Goal: Find contact information

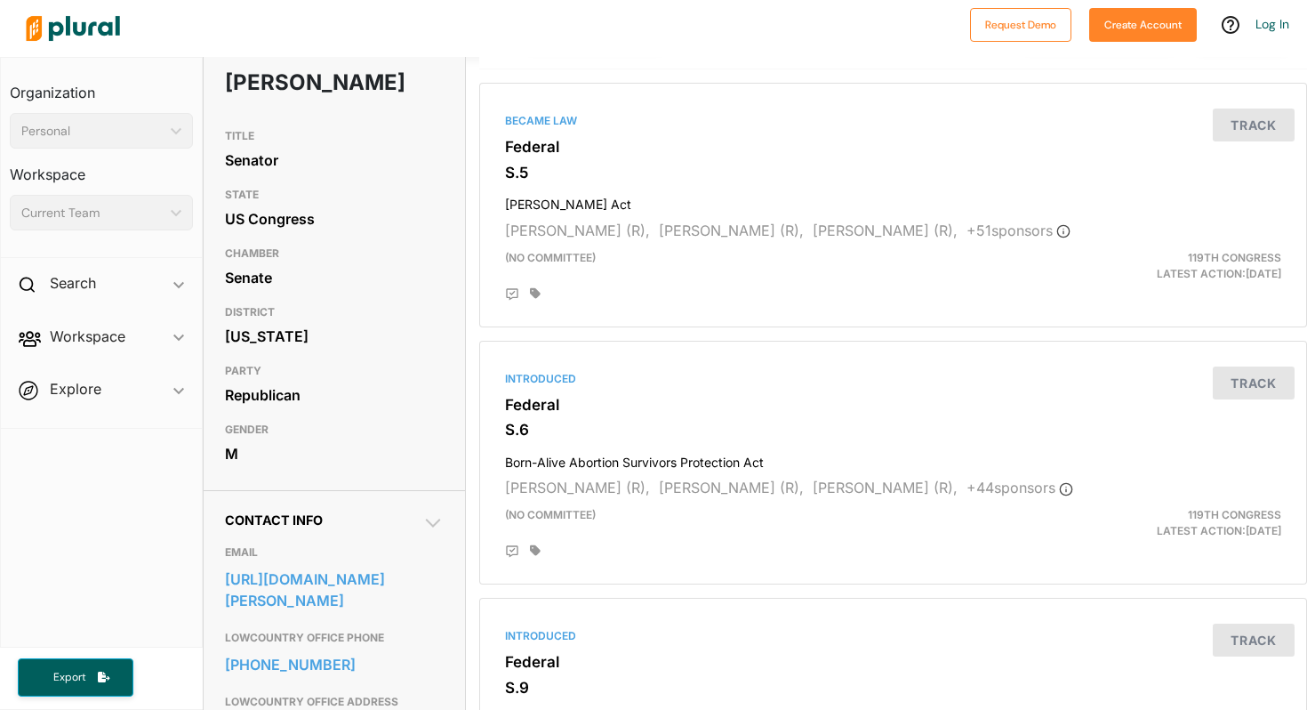
scroll to position [133, 0]
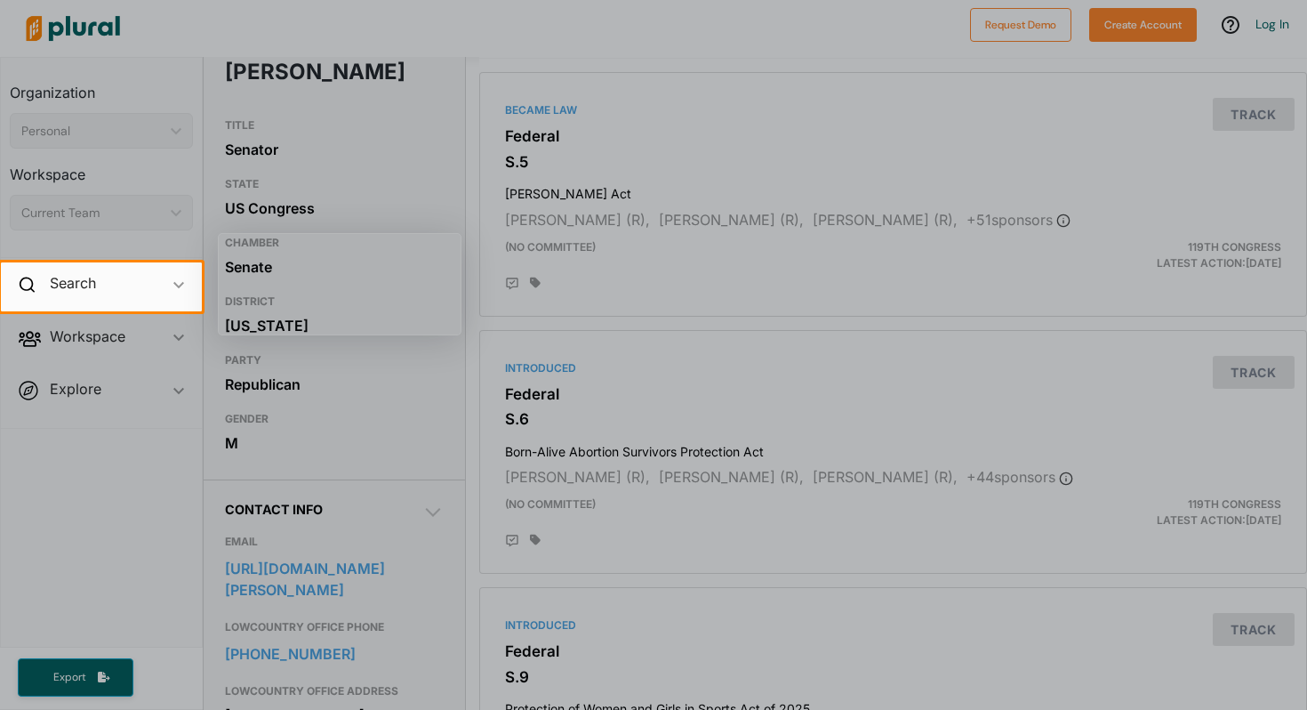
drag, startPoint x: 228, startPoint y: 570, endPoint x: 302, endPoint y: 567, distance: 74.8
click at [302, 567] on div at bounding box center [653, 510] width 1307 height 398
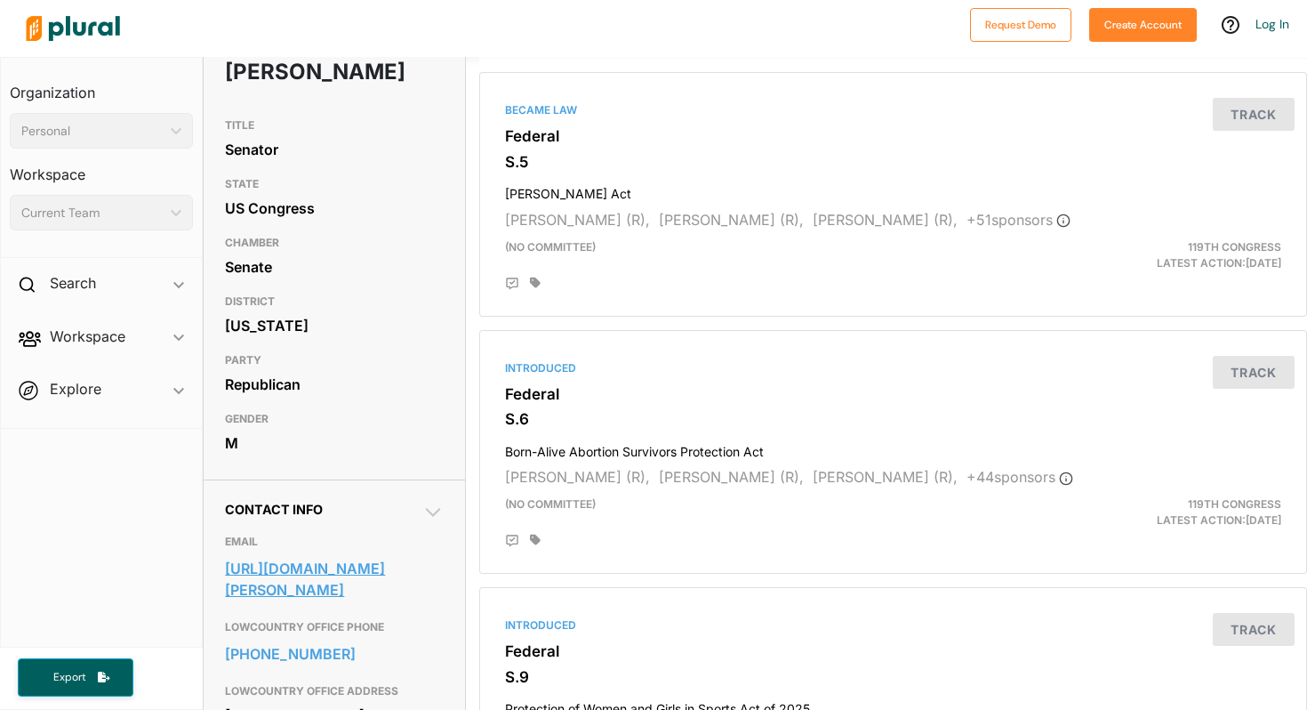
click at [247, 570] on link "[URL][DOMAIN_NAME][PERSON_NAME]" at bounding box center [334, 579] width 218 height 48
drag, startPoint x: 224, startPoint y: 567, endPoint x: 440, endPoint y: 562, distance: 216.2
copy link "[URL][DOMAIN_NAME][PERSON_NAME]"
click at [241, 579] on link "[URL][DOMAIN_NAME][PERSON_NAME]" at bounding box center [334, 579] width 218 height 48
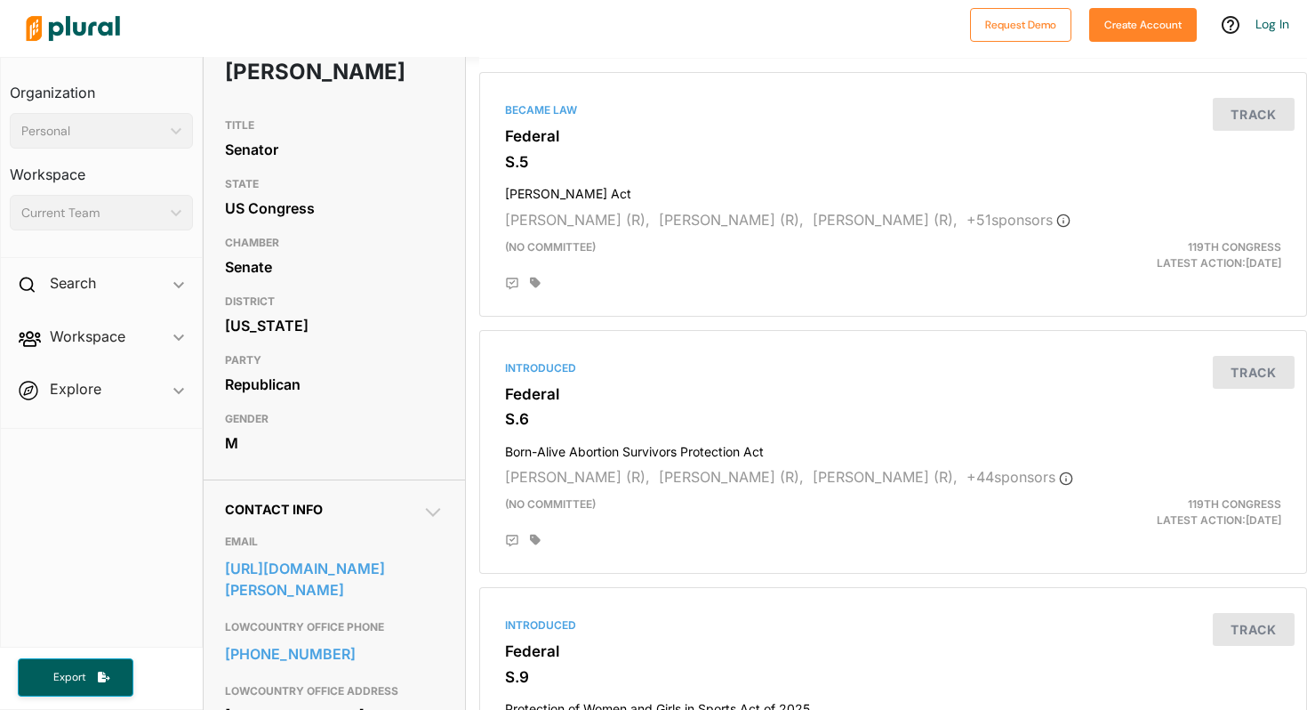
click at [406, 401] on div "PARTY Republican" at bounding box center [334, 373] width 218 height 59
drag, startPoint x: 223, startPoint y: 568, endPoint x: 352, endPoint y: 581, distance: 129.6
copy link "[URL][DOMAIN_NAME][PERSON_NAME]"
